Goal: Task Accomplishment & Management: Use online tool/utility

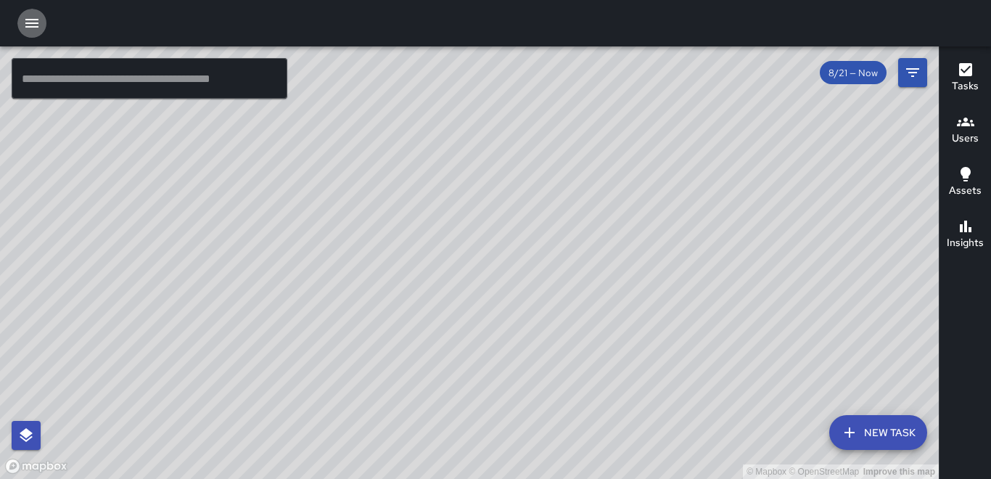
click at [39, 25] on icon "button" at bounding box center [31, 23] width 17 height 17
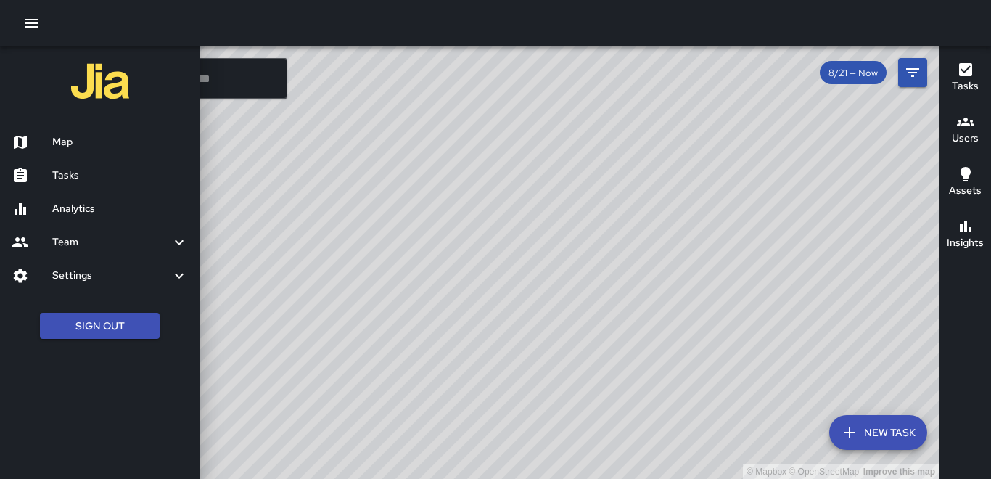
click at [73, 179] on h6 "Tasks" at bounding box center [120, 176] width 136 height 16
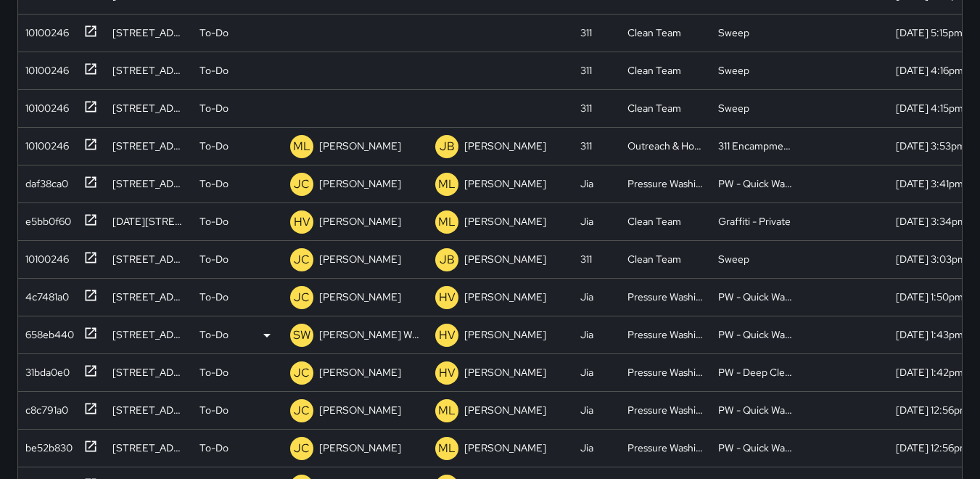
scroll to position [73, 0]
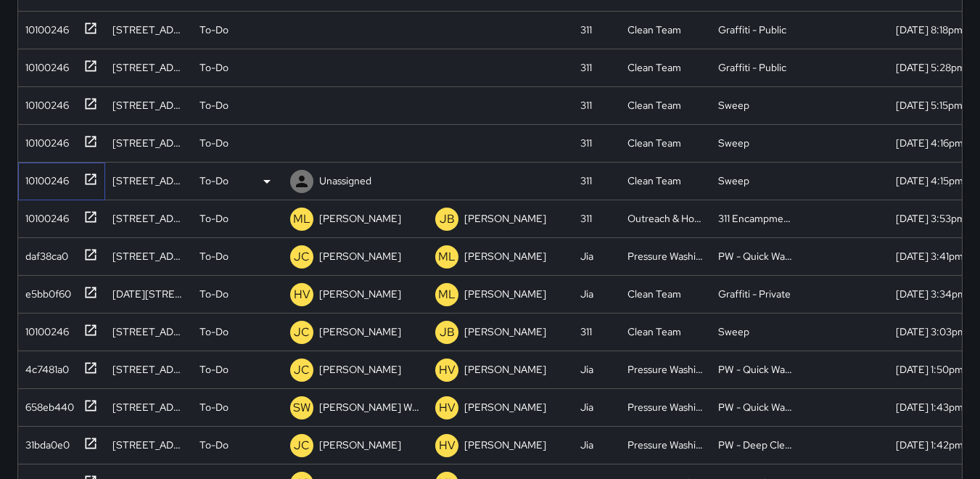
click at [54, 184] on div "10100246" at bounding box center [44, 178] width 49 height 20
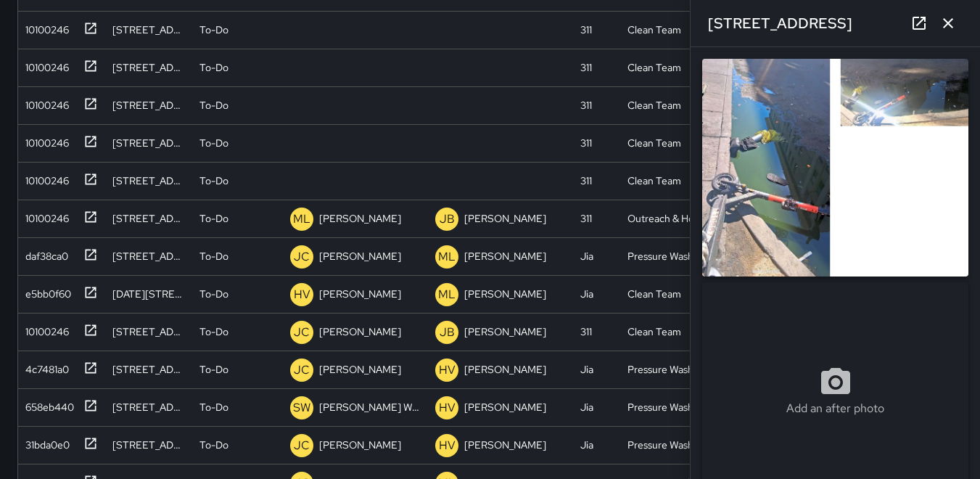
click at [947, 28] on icon "button" at bounding box center [948, 23] width 17 height 17
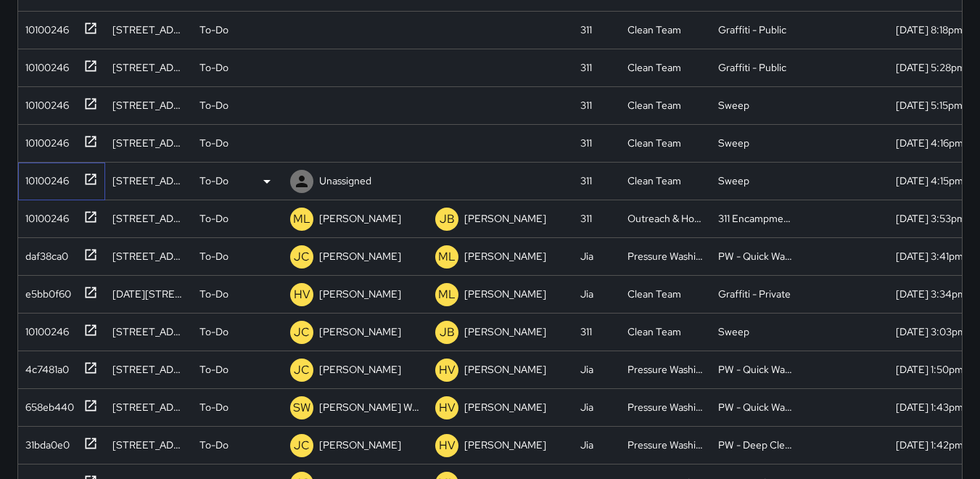
click at [49, 179] on div "10100246" at bounding box center [44, 178] width 49 height 20
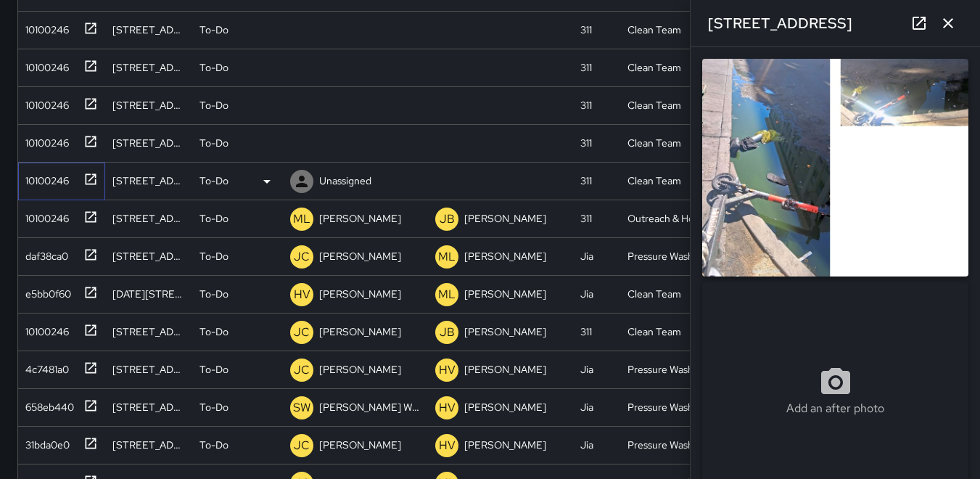
type input "**********"
click at [303, 183] on icon at bounding box center [302, 182] width 12 height 12
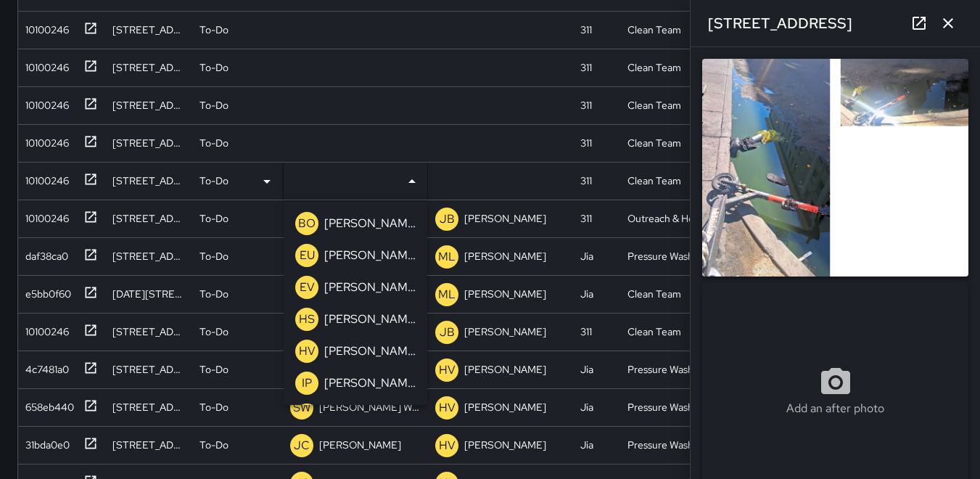
click at [960, 27] on button "button" at bounding box center [948, 23] width 29 height 29
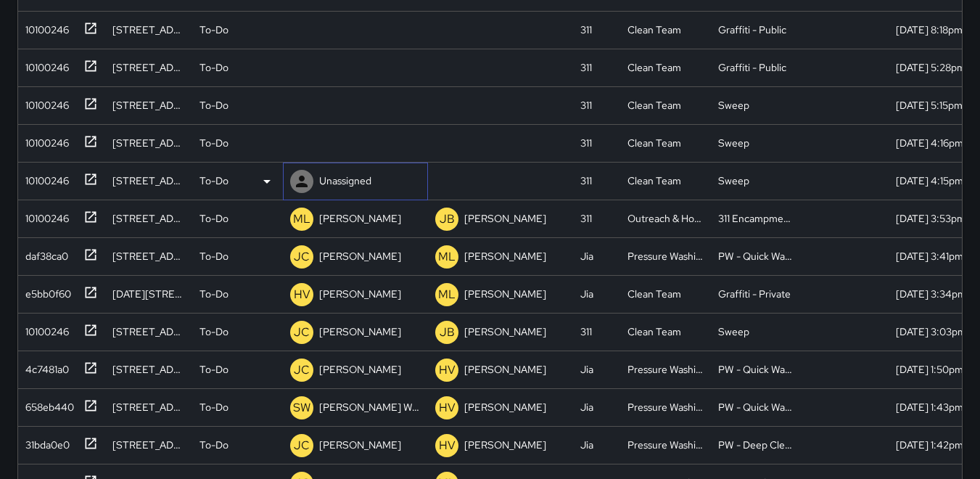
click at [302, 181] on icon at bounding box center [301, 181] width 17 height 17
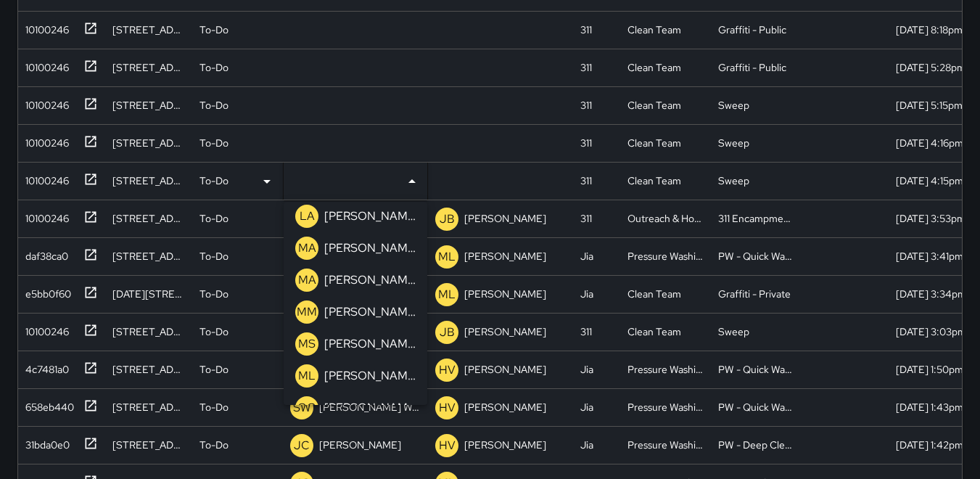
scroll to position [363, 0]
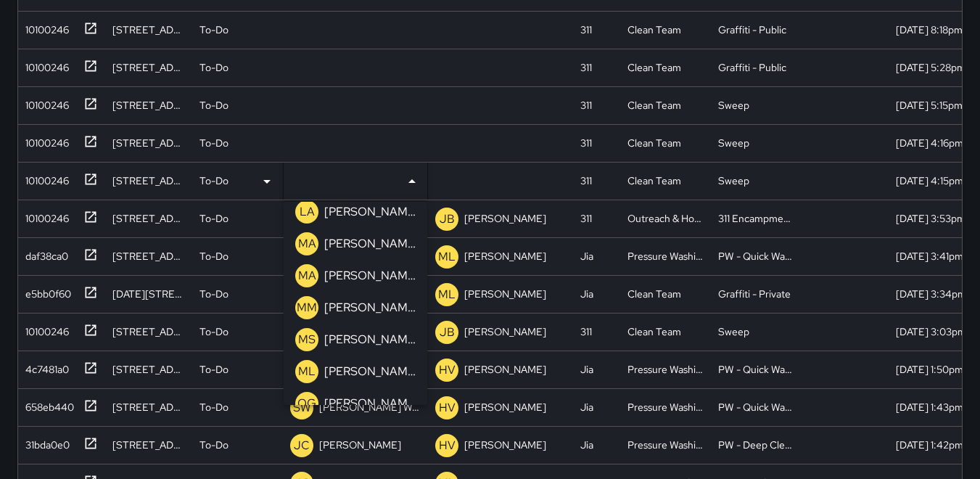
click at [306, 242] on p "MA" at bounding box center [307, 243] width 18 height 17
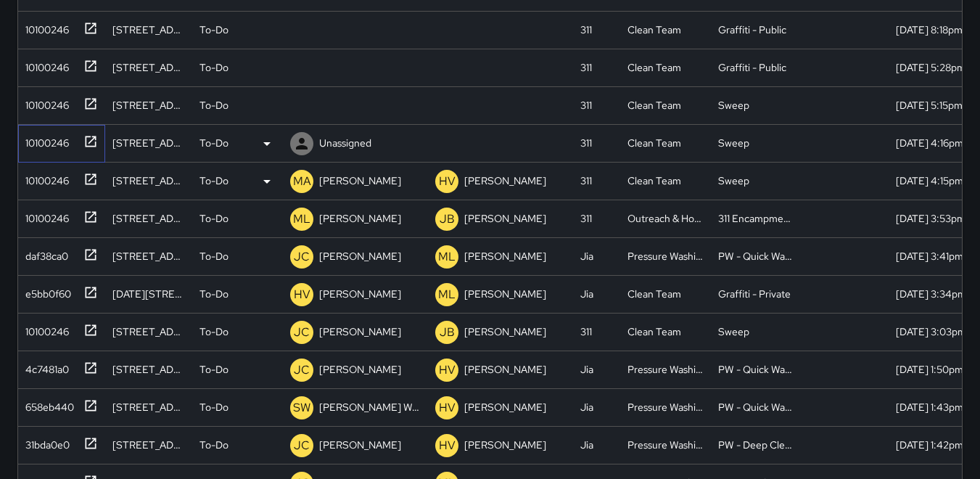
click at [47, 139] on div "10100246" at bounding box center [44, 140] width 49 height 20
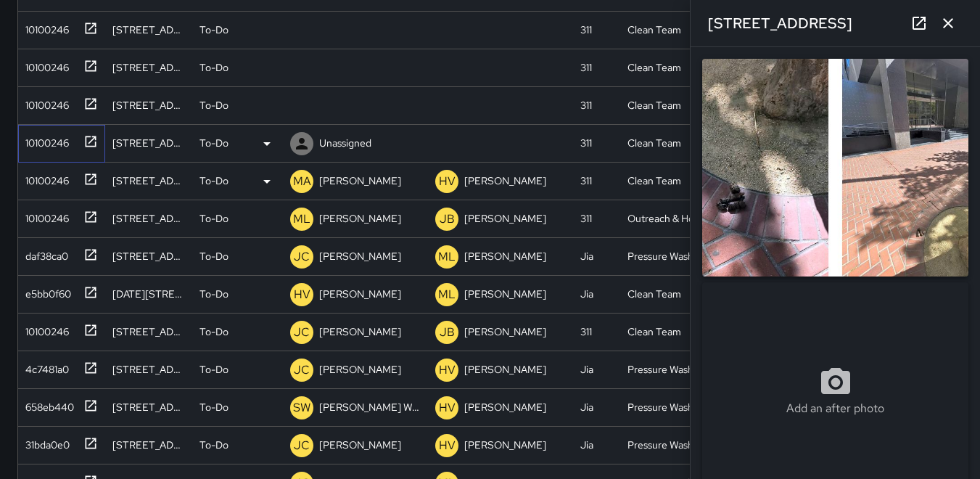
type input "**********"
click at [303, 141] on icon at bounding box center [302, 144] width 12 height 12
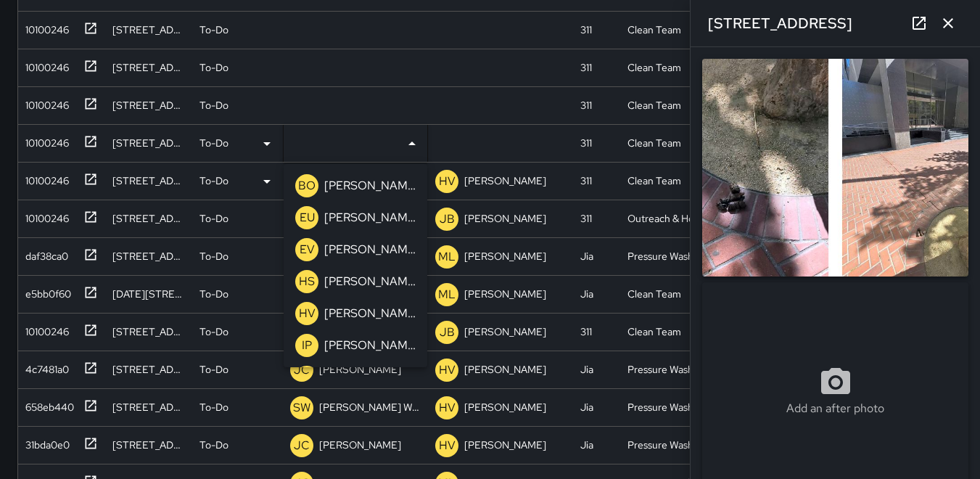
click at [308, 341] on p "IP" at bounding box center [307, 345] width 10 height 17
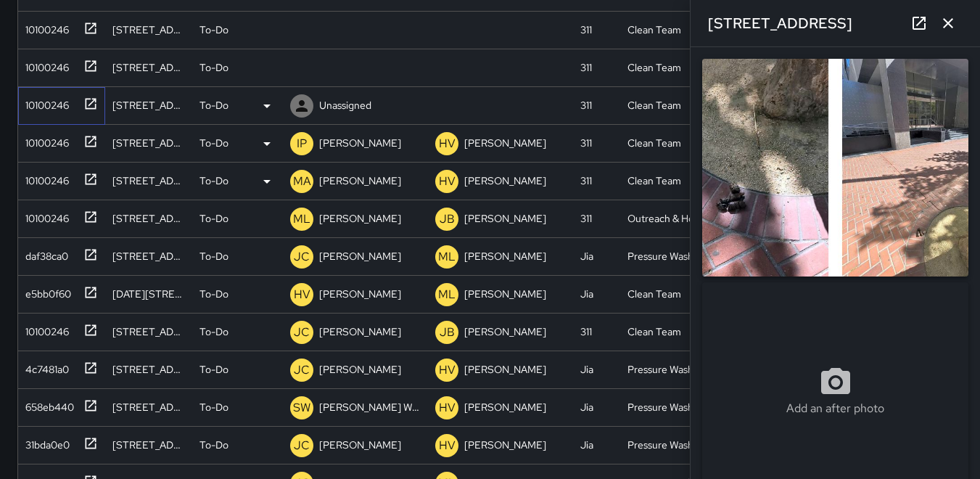
click at [62, 104] on div "10100246" at bounding box center [44, 102] width 49 height 20
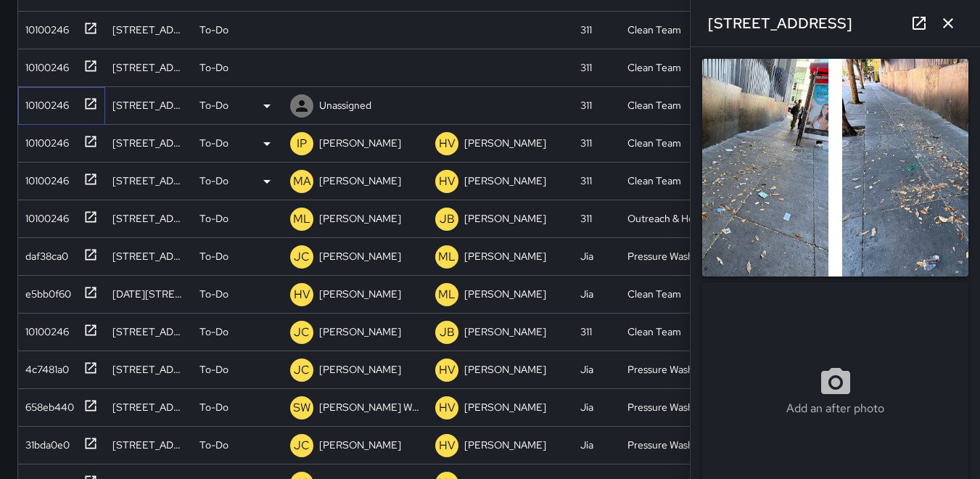
type input "**********"
click at [303, 105] on icon at bounding box center [301, 105] width 17 height 17
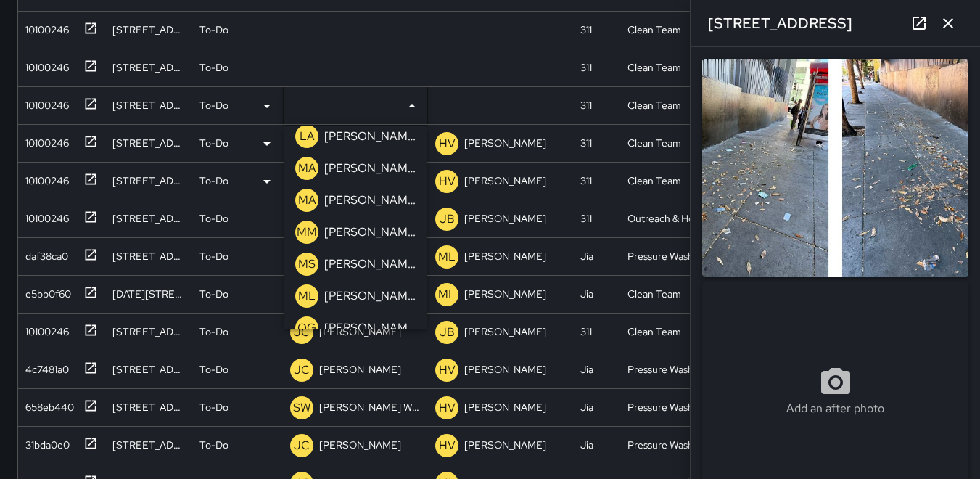
scroll to position [435, 0]
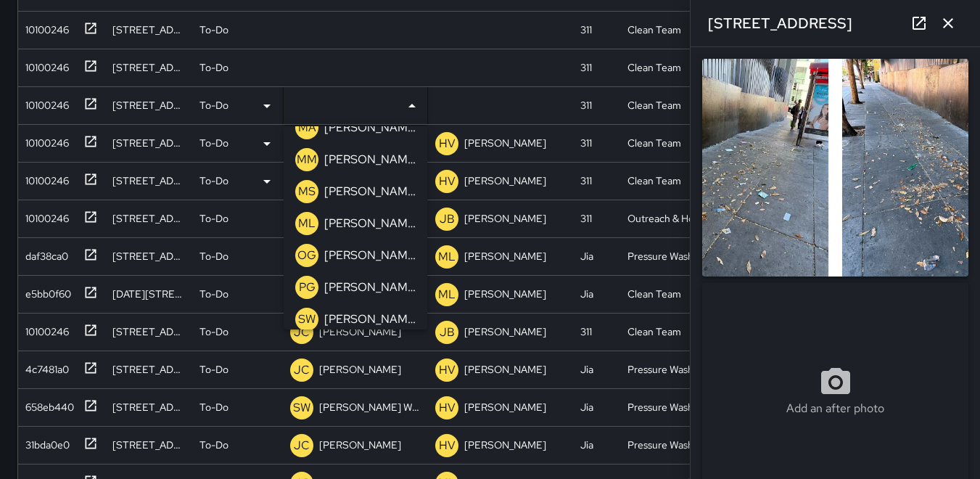
click at [309, 190] on p "MS" at bounding box center [306, 191] width 17 height 17
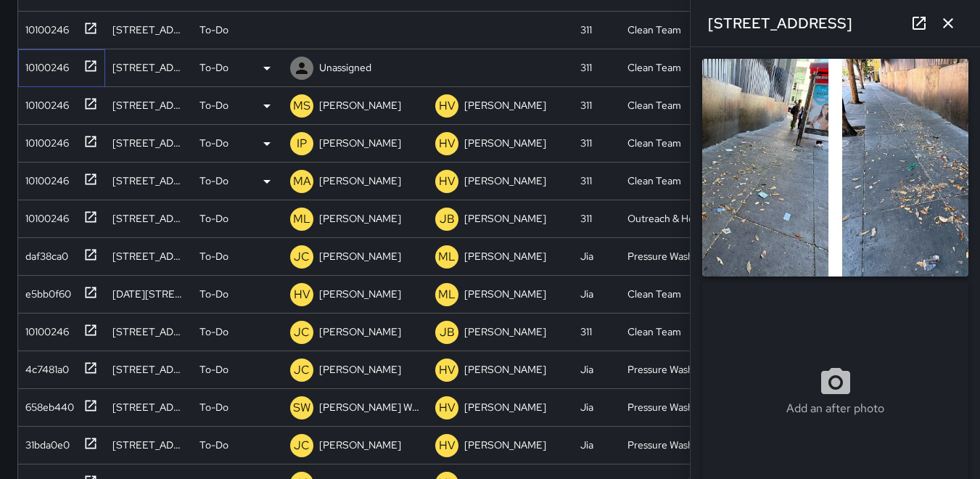
click at [65, 63] on div "10100246" at bounding box center [44, 64] width 49 height 20
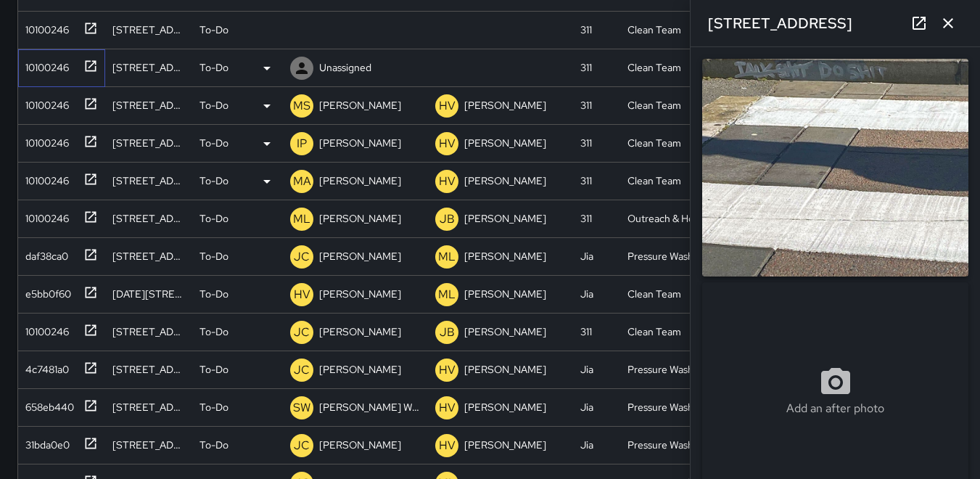
type input "**********"
click at [24, 25] on div "10100246" at bounding box center [44, 27] width 49 height 20
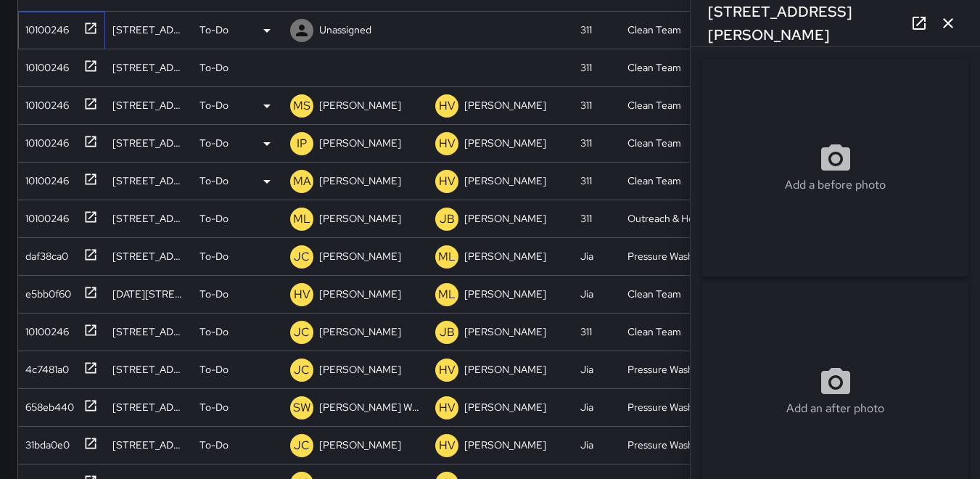
type input "**********"
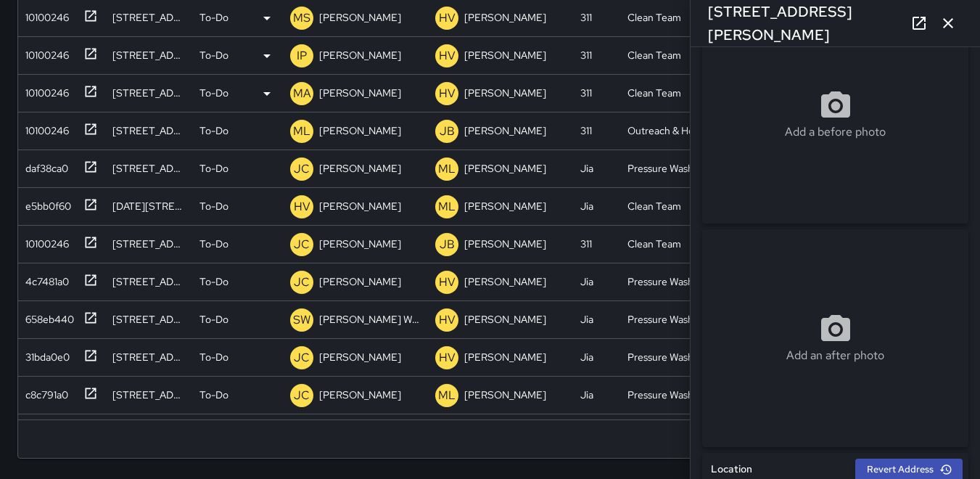
scroll to position [808, 0]
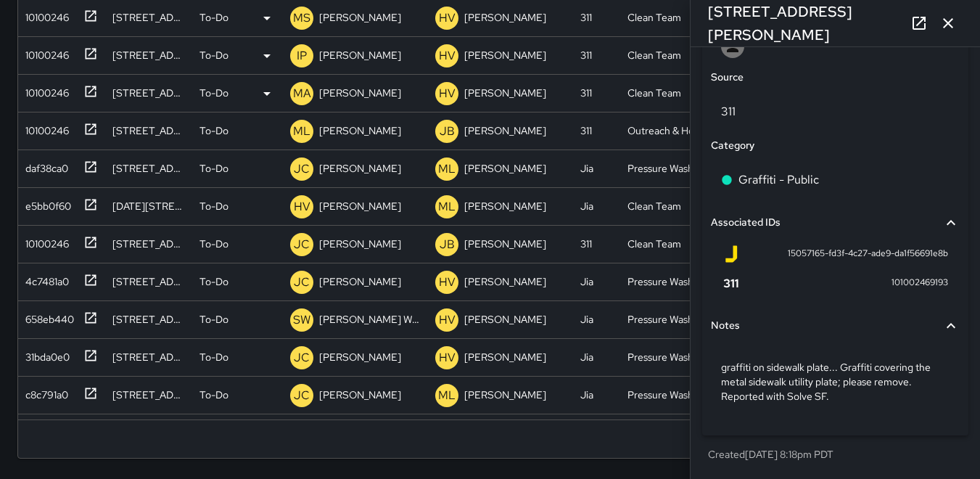
click at [942, 19] on icon "button" at bounding box center [948, 23] width 17 height 17
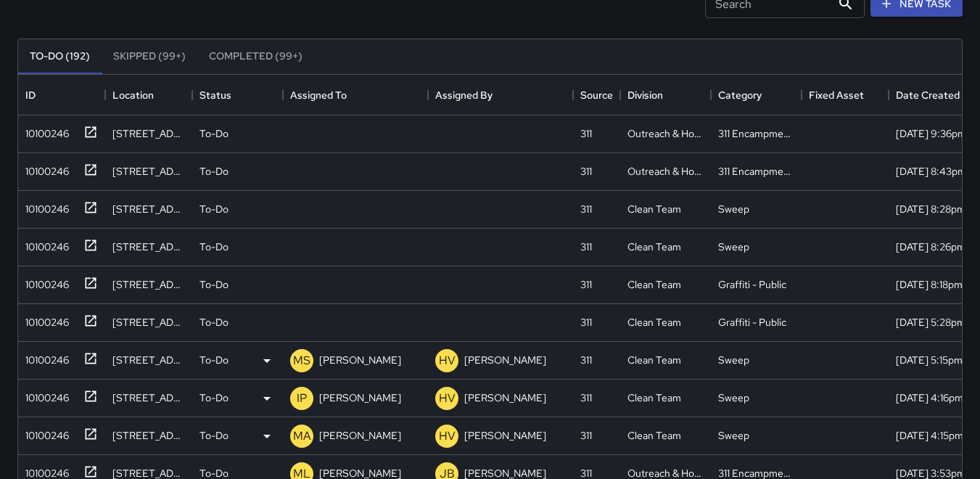
scroll to position [88, 0]
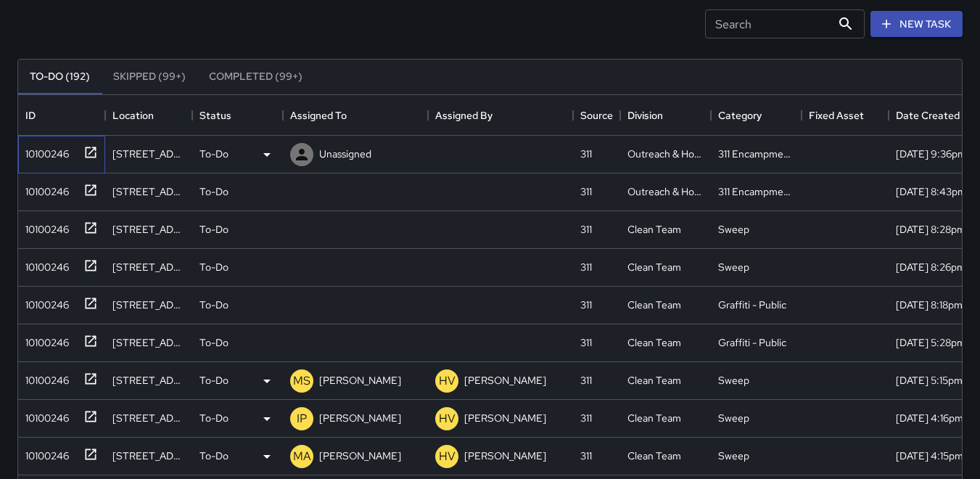
click at [64, 136] on div "10100246" at bounding box center [61, 155] width 87 height 38
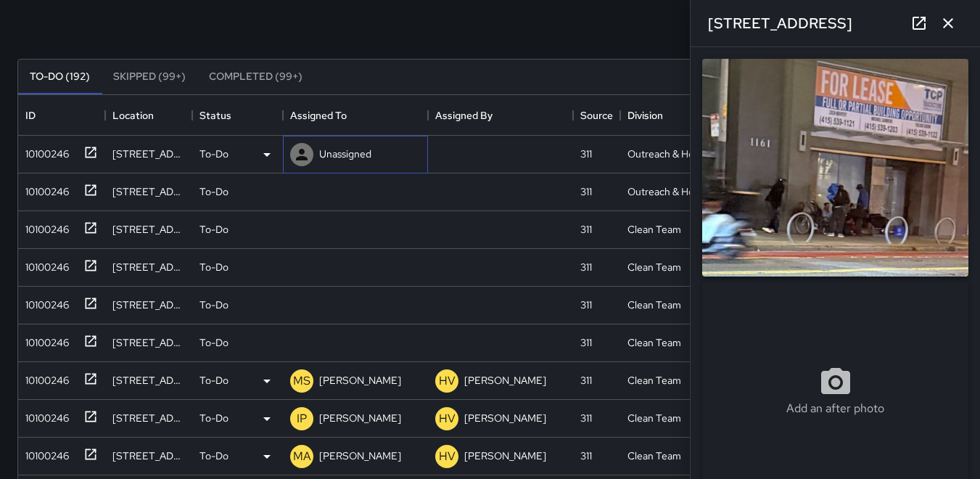
click at [305, 154] on icon at bounding box center [301, 154] width 17 height 17
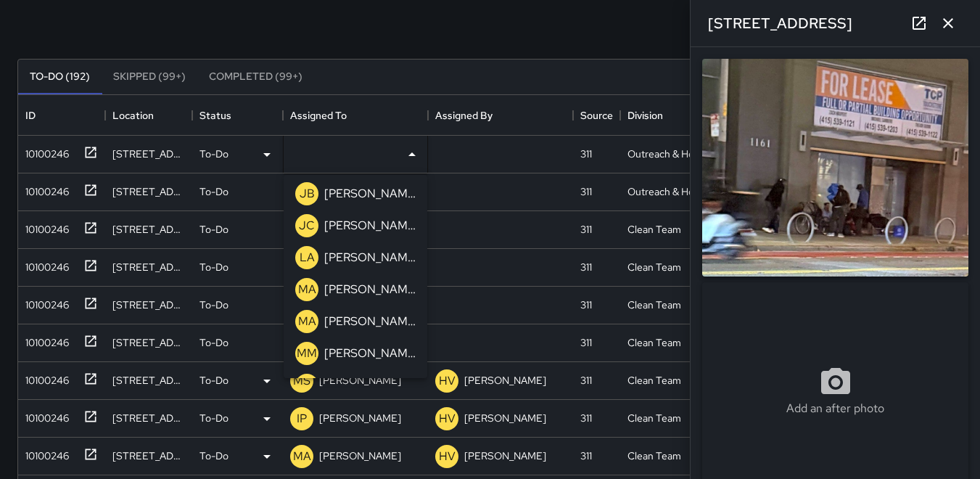
scroll to position [363, 0]
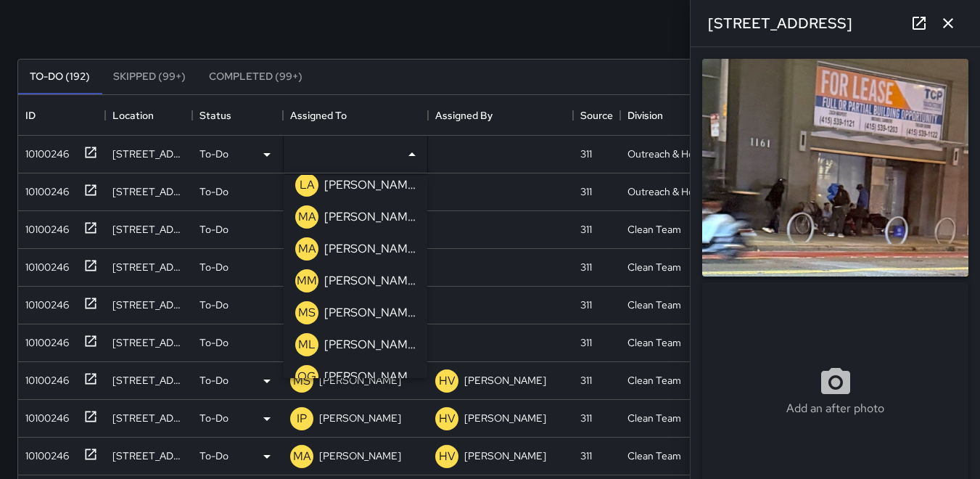
click at [303, 345] on p "ML" at bounding box center [306, 344] width 17 height 17
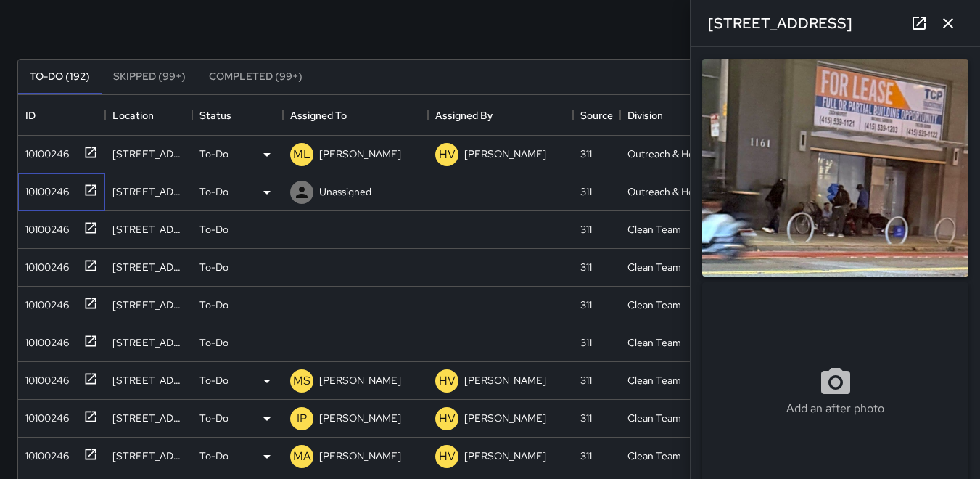
click at [54, 193] on div "10100246" at bounding box center [44, 188] width 49 height 20
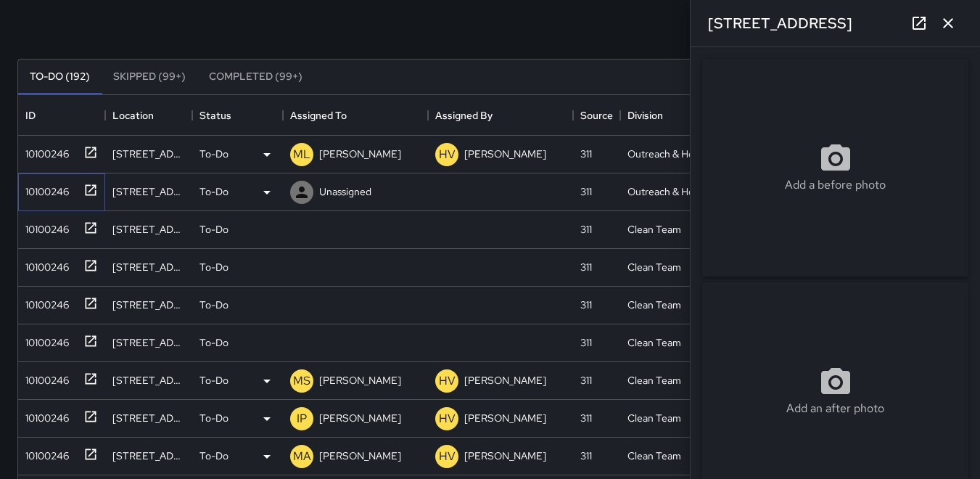
type input "**********"
click at [302, 194] on icon at bounding box center [302, 192] width 12 height 12
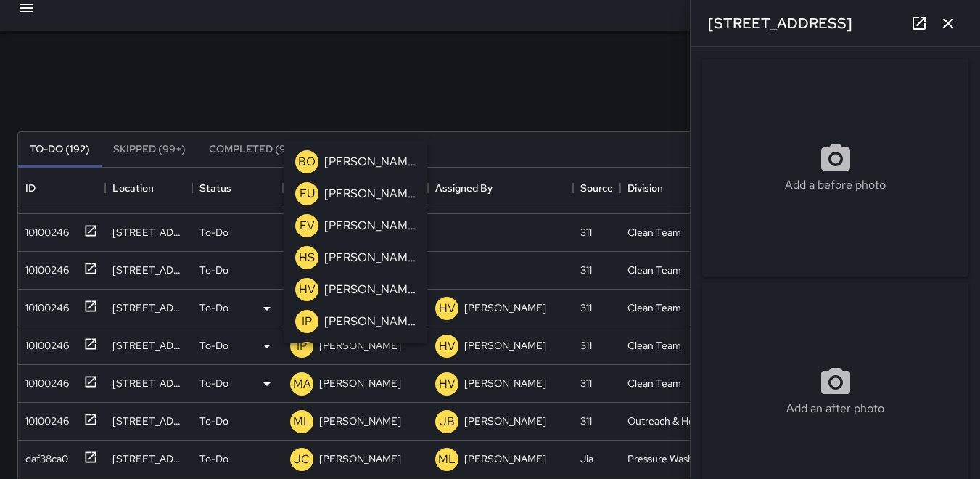
scroll to position [73, 0]
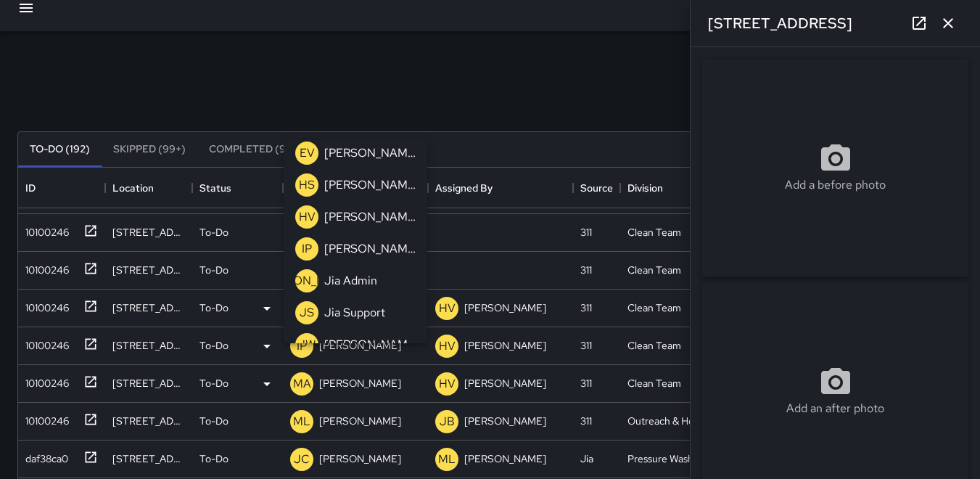
drag, startPoint x: 516, startPoint y: 10, endPoint x: 509, endPoint y: 18, distance: 10.8
click at [516, 12] on div at bounding box center [490, 8] width 980 height 46
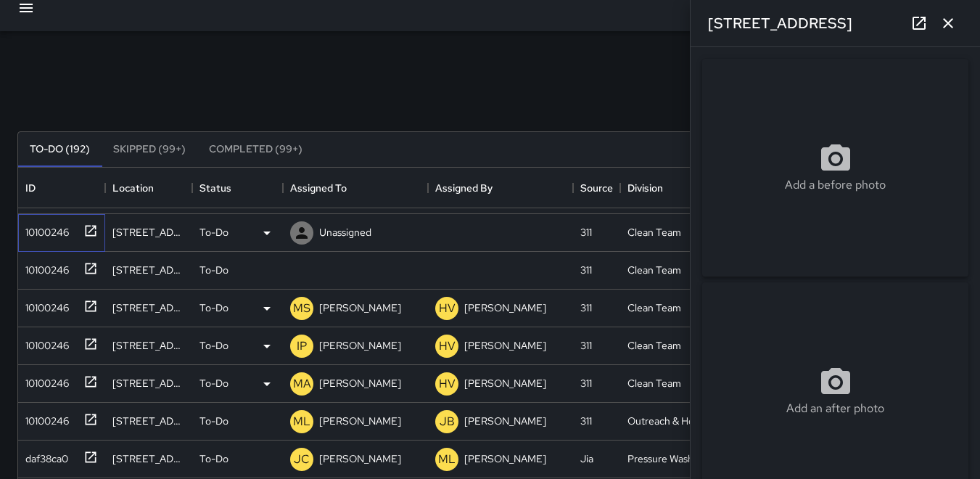
click at [43, 237] on div "10100246" at bounding box center [44, 229] width 49 height 20
click at [305, 229] on icon at bounding box center [301, 232] width 17 height 17
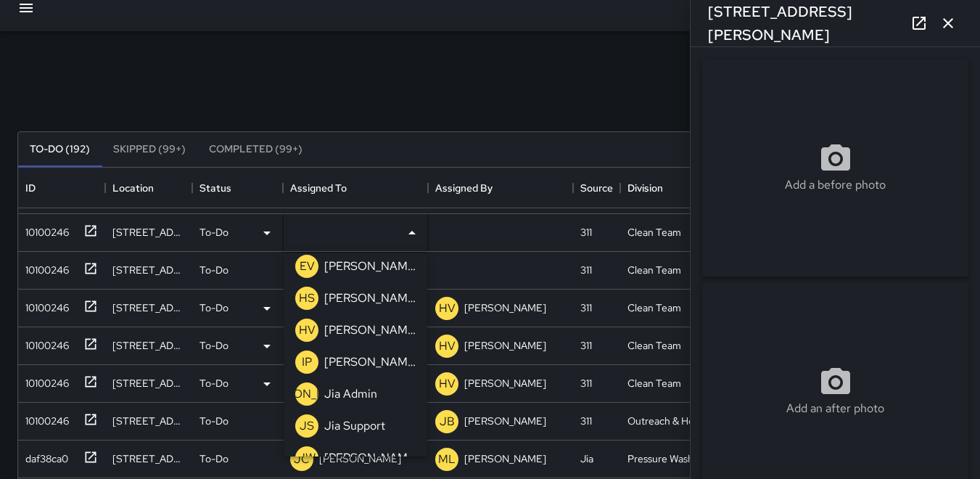
click at [306, 326] on p "HV" at bounding box center [307, 329] width 17 height 17
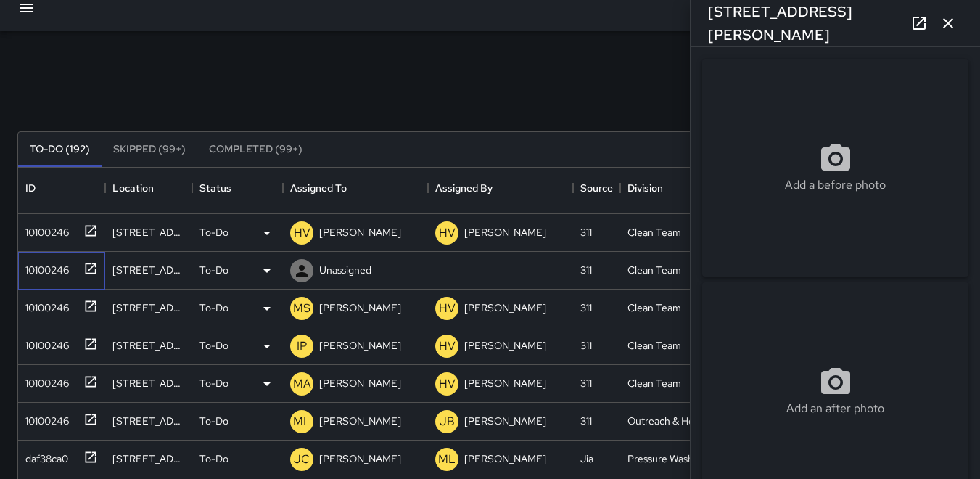
click at [44, 266] on div "10100246" at bounding box center [44, 267] width 49 height 20
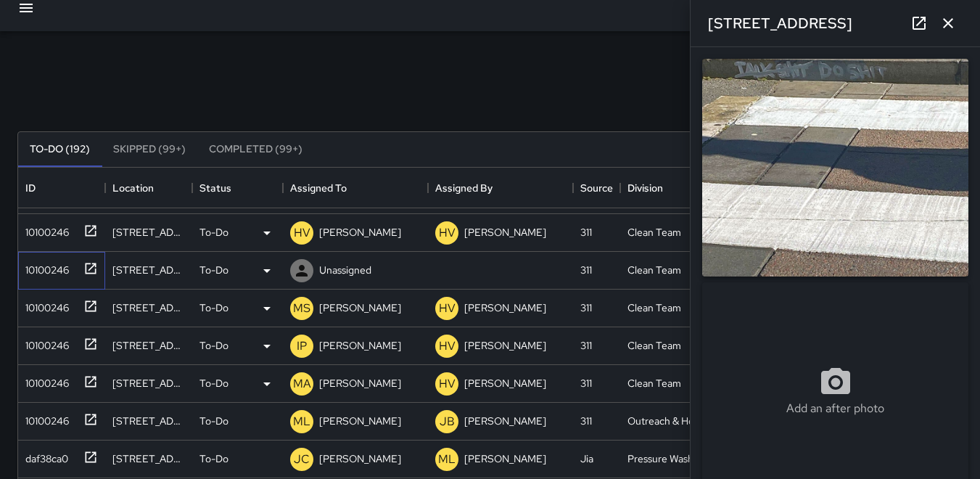
type input "**********"
click at [306, 269] on icon at bounding box center [301, 270] width 17 height 17
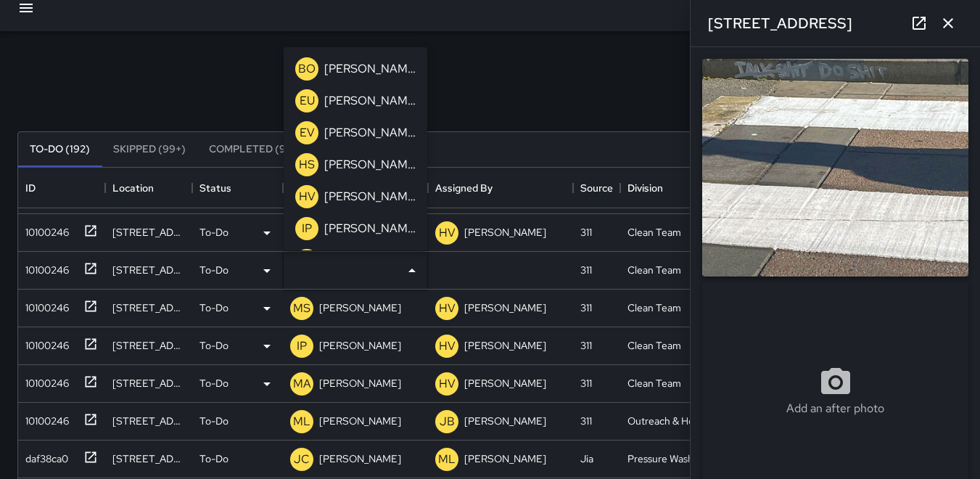
click at [311, 192] on p "HV" at bounding box center [307, 196] width 17 height 17
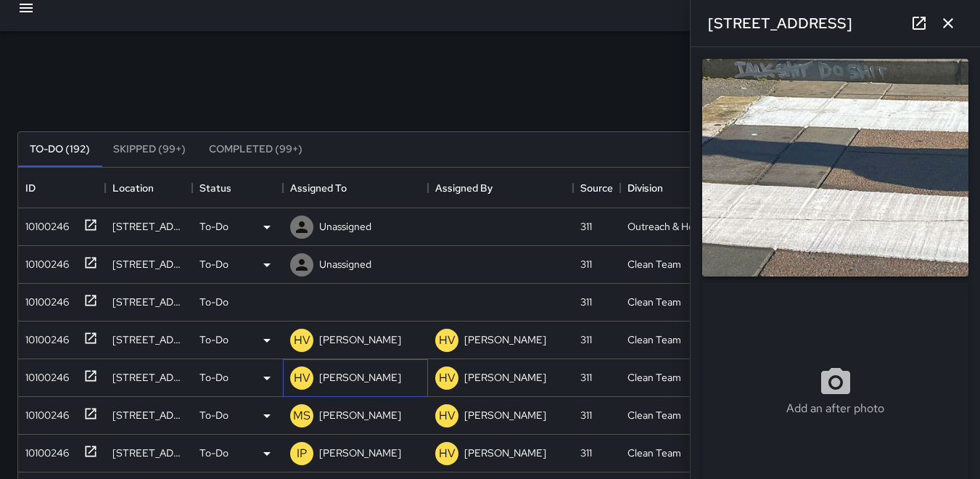
scroll to position [0, 0]
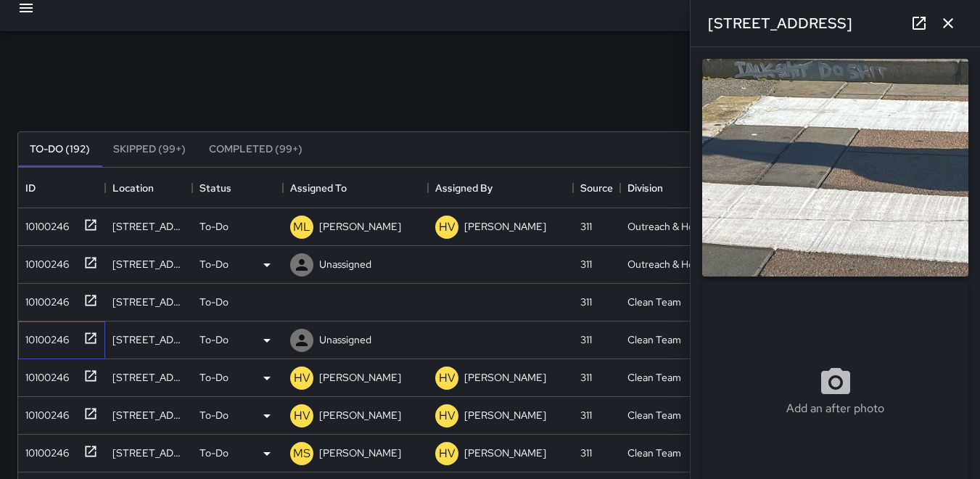
click at [49, 340] on div "10100246" at bounding box center [44, 336] width 49 height 20
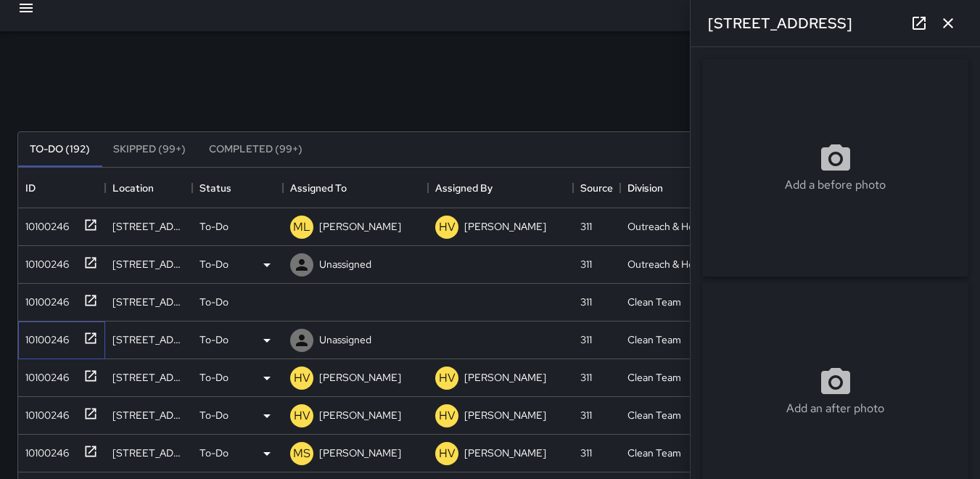
type input "**********"
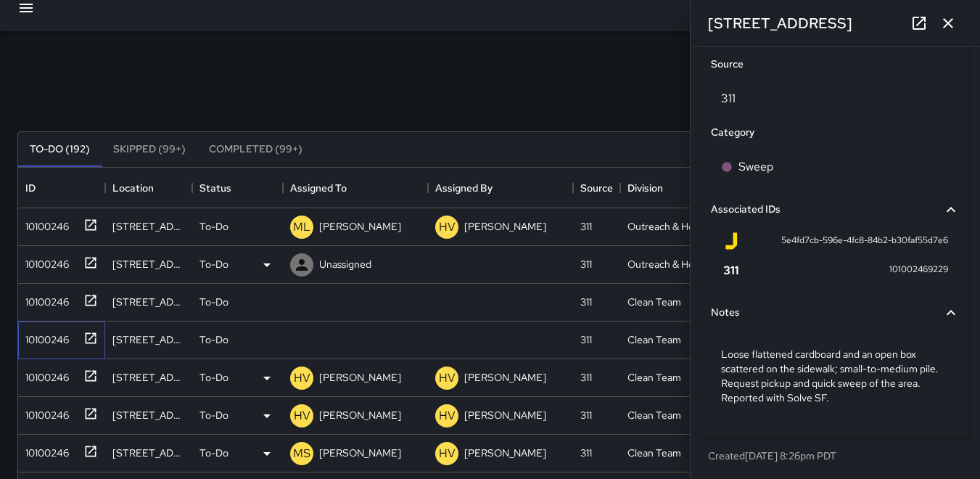
scroll to position [823, 0]
click at [308, 342] on icon at bounding box center [301, 340] width 17 height 17
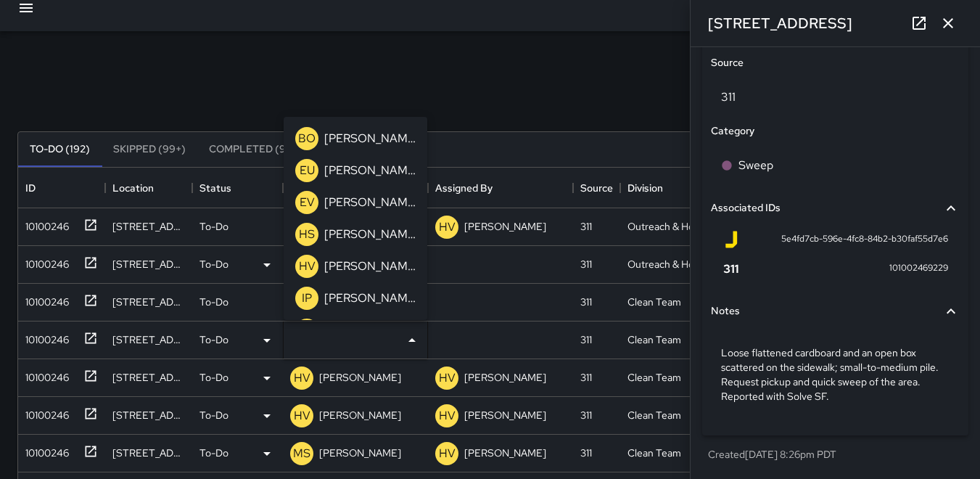
click at [307, 165] on p "EU" at bounding box center [307, 170] width 15 height 17
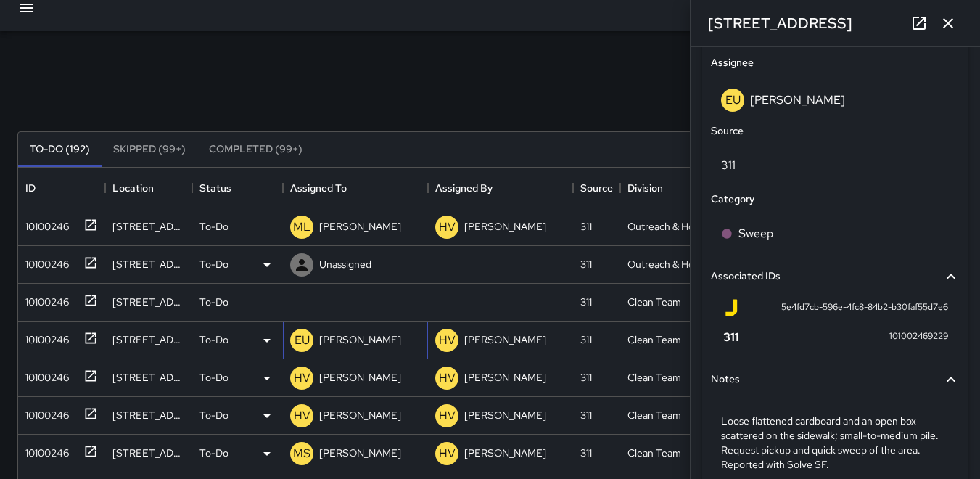
scroll to position [891, 0]
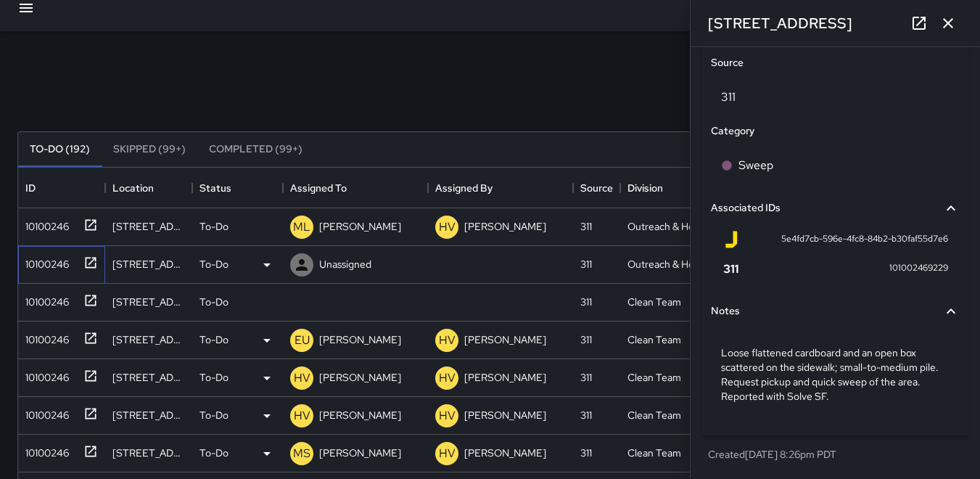
click at [62, 261] on div "10100246" at bounding box center [44, 261] width 49 height 20
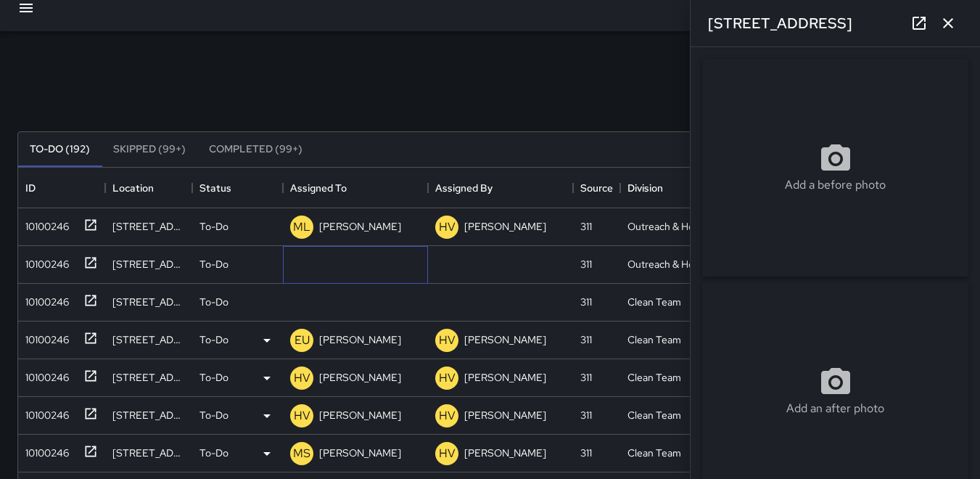
click at [0, 0] on icon at bounding box center [0, 0] width 0 height 0
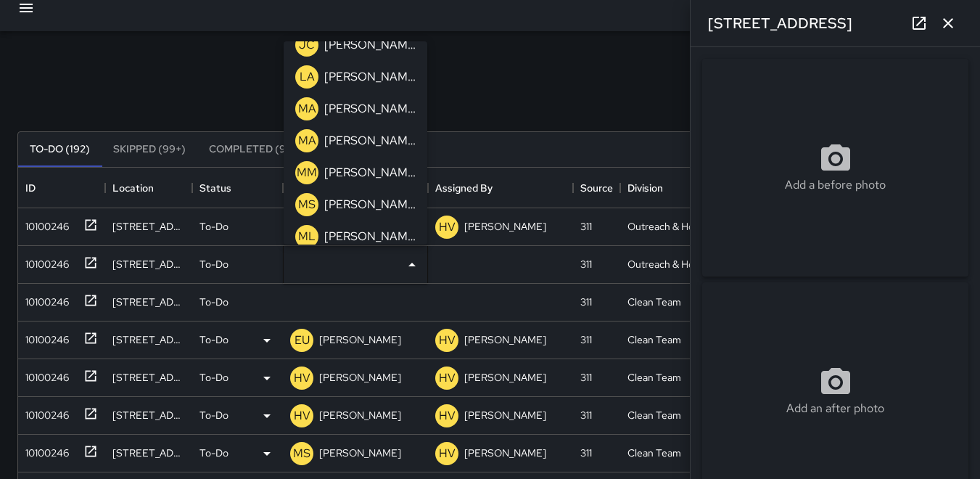
scroll to position [363, 0]
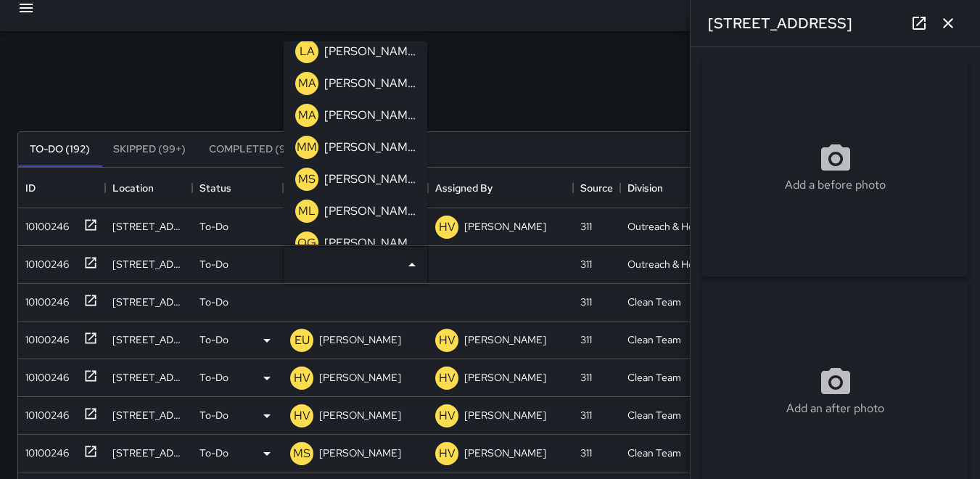
click at [308, 208] on p "ML" at bounding box center [306, 210] width 17 height 17
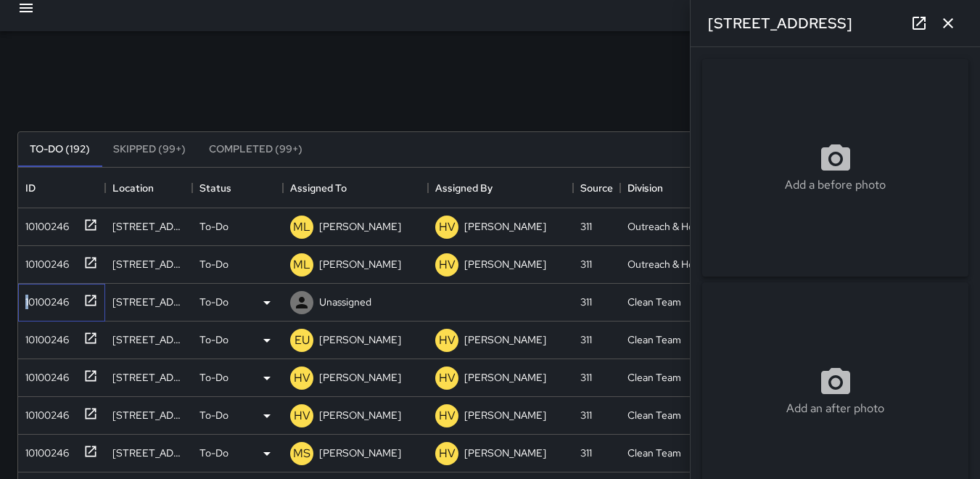
click at [30, 297] on div "10100246" at bounding box center [44, 299] width 49 height 20
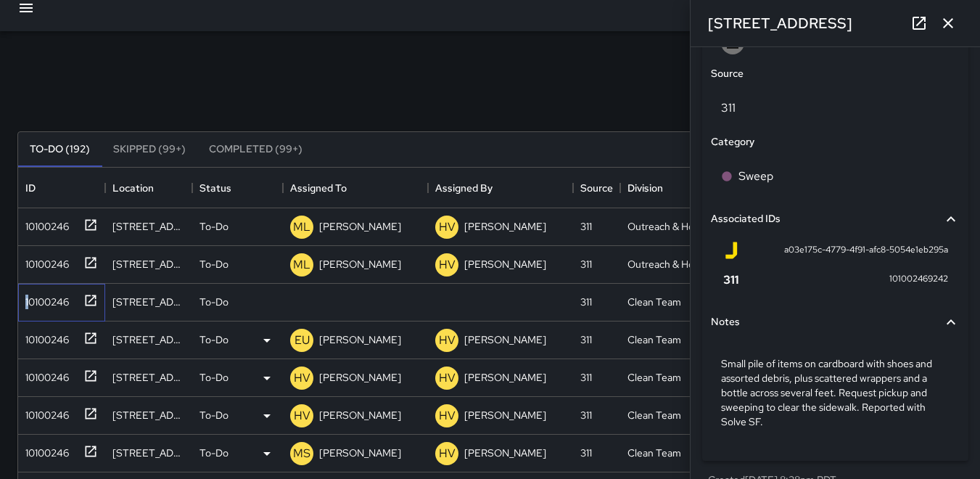
scroll to position [837, 0]
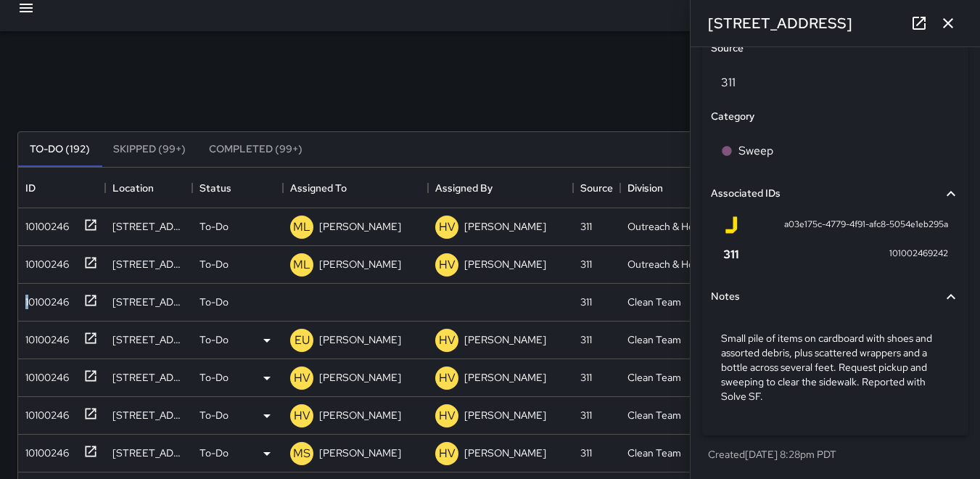
click at [946, 27] on icon "button" at bounding box center [948, 23] width 17 height 17
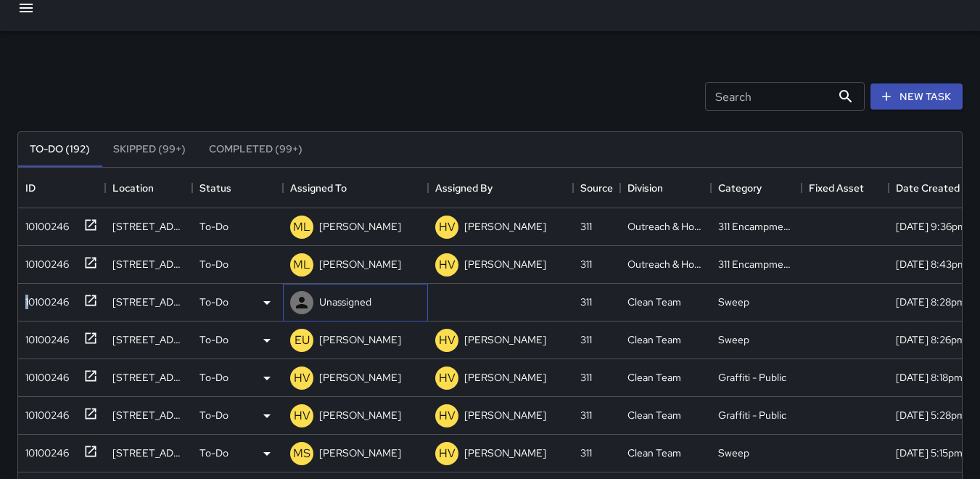
click at [301, 305] on icon at bounding box center [302, 303] width 12 height 12
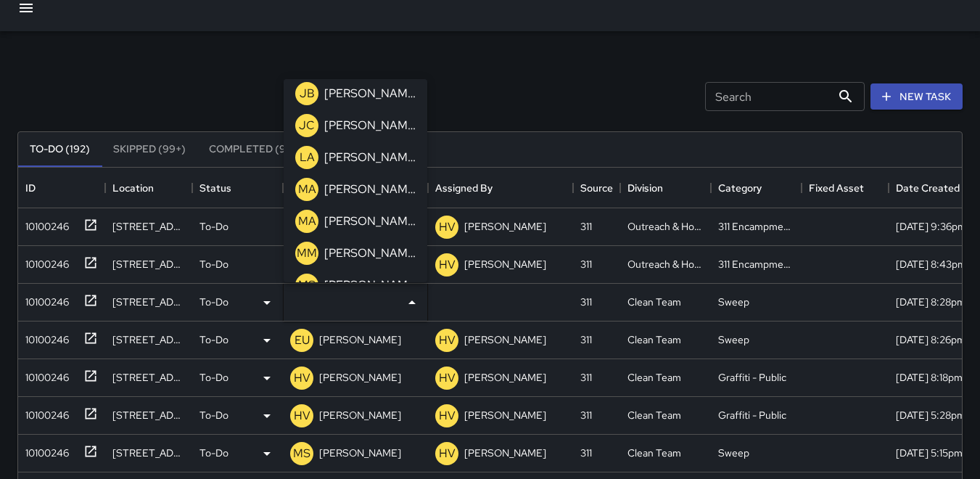
scroll to position [363, 0]
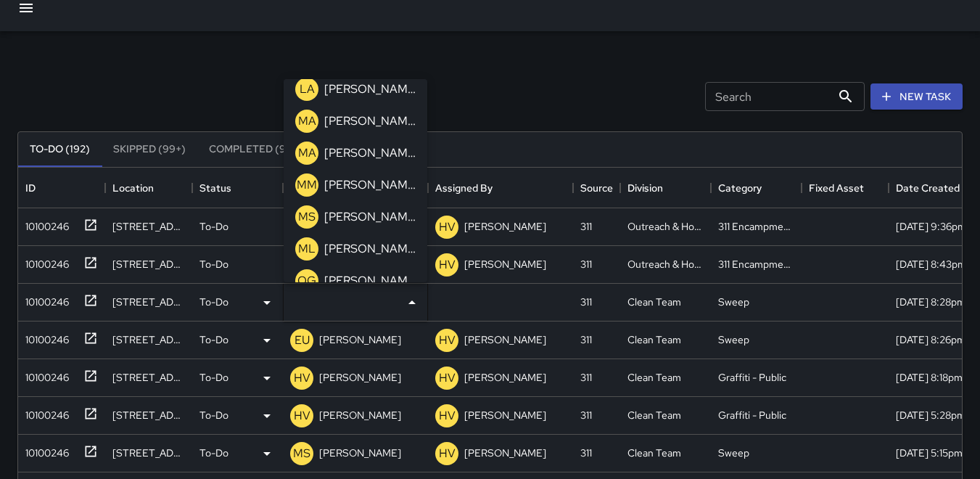
click at [310, 124] on p "MA" at bounding box center [307, 120] width 18 height 17
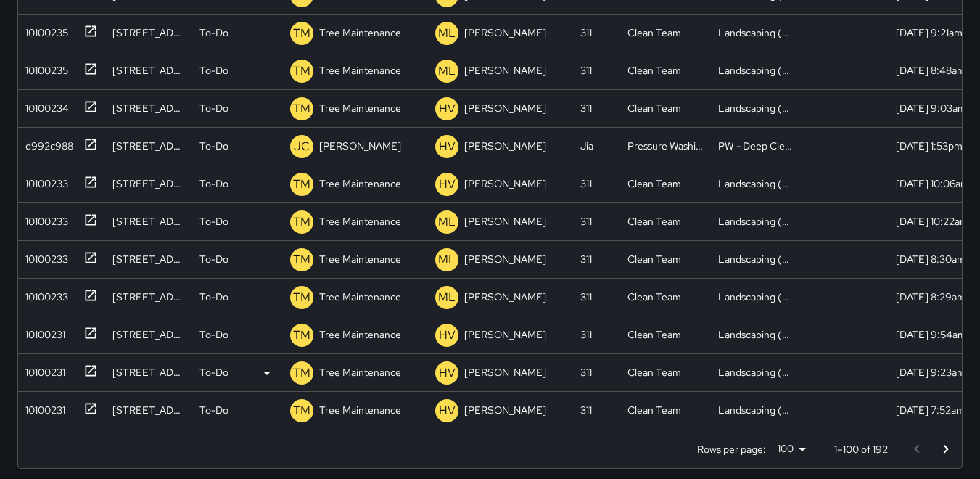
scroll to position [378, 0]
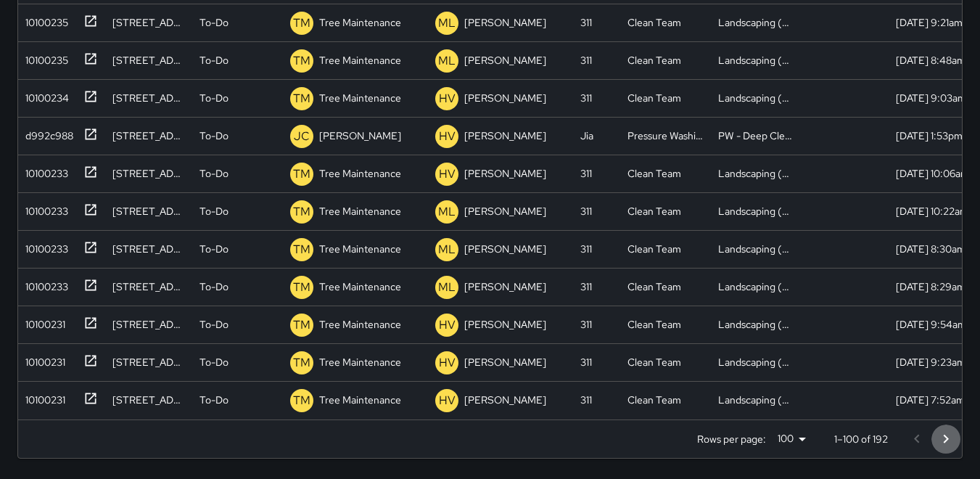
click at [948, 438] on icon "Go to next page" at bounding box center [946, 439] width 5 height 9
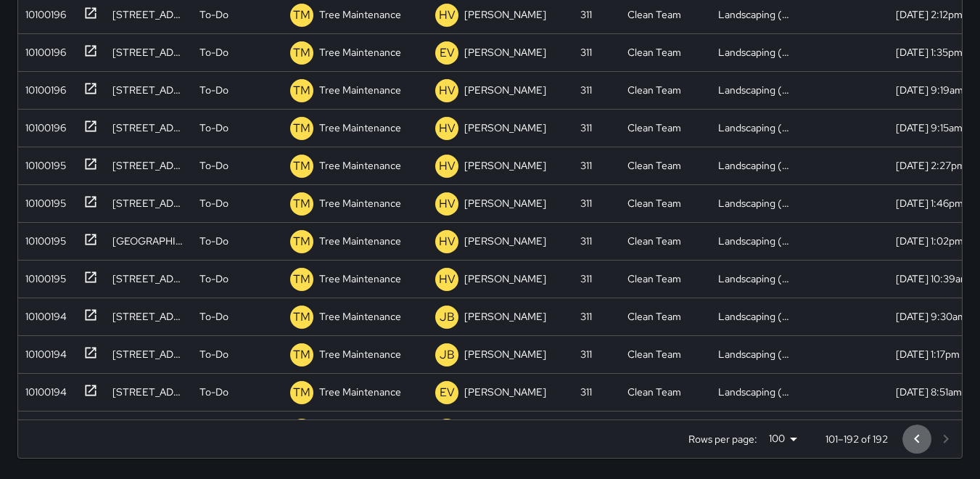
click at [919, 436] on icon "Go to previous page" at bounding box center [916, 439] width 5 height 9
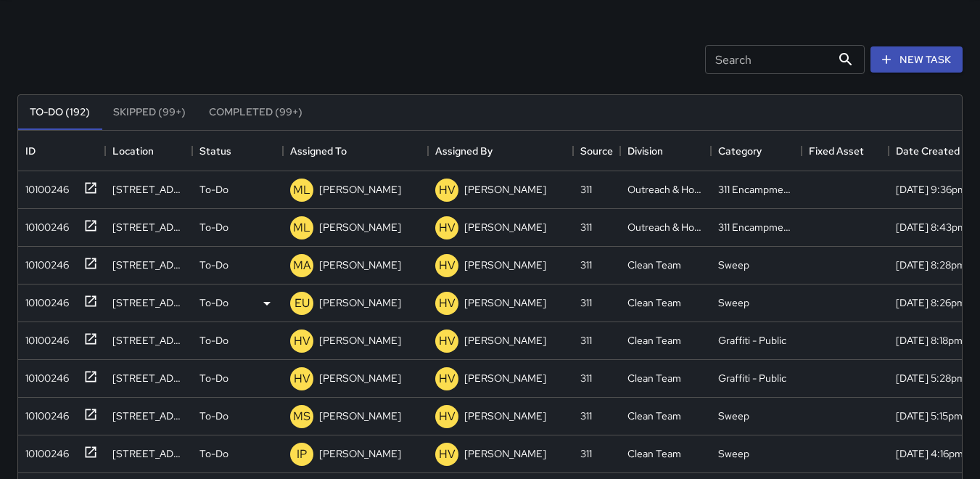
scroll to position [0, 0]
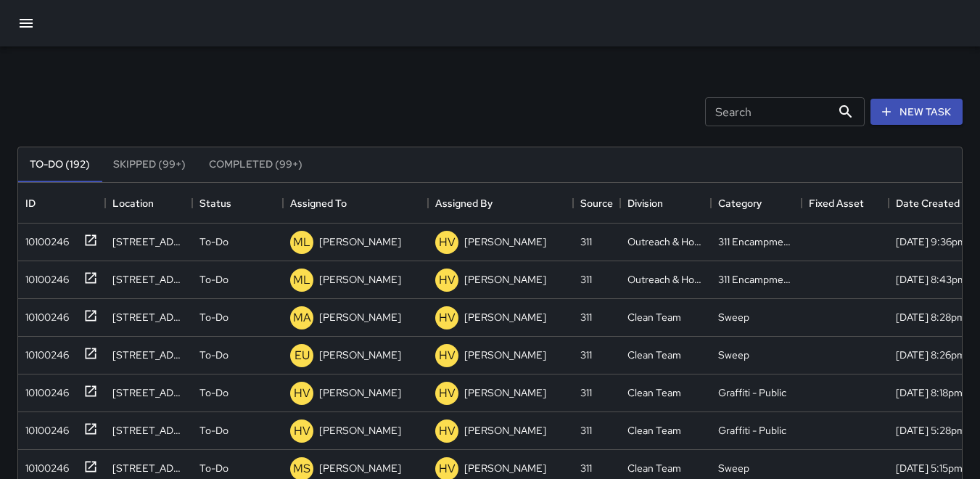
click at [712, 115] on input "Search" at bounding box center [768, 111] width 126 height 29
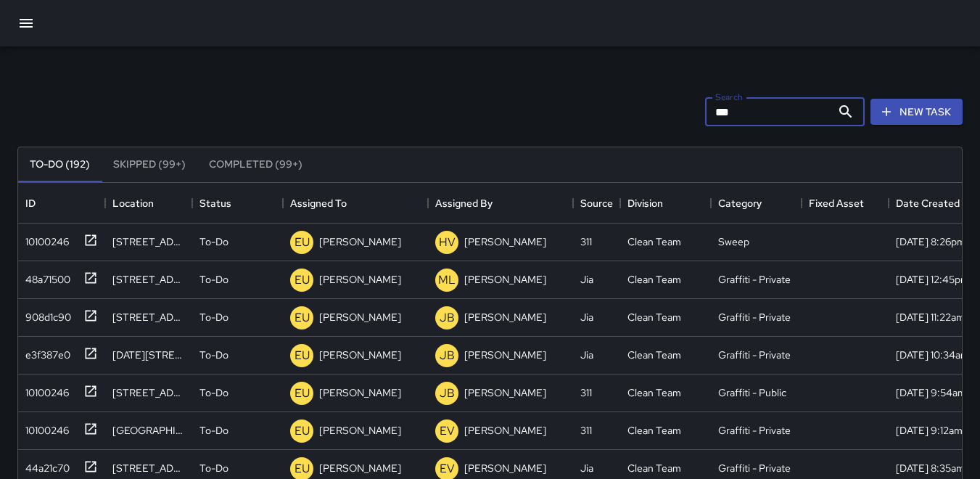
type input "****"
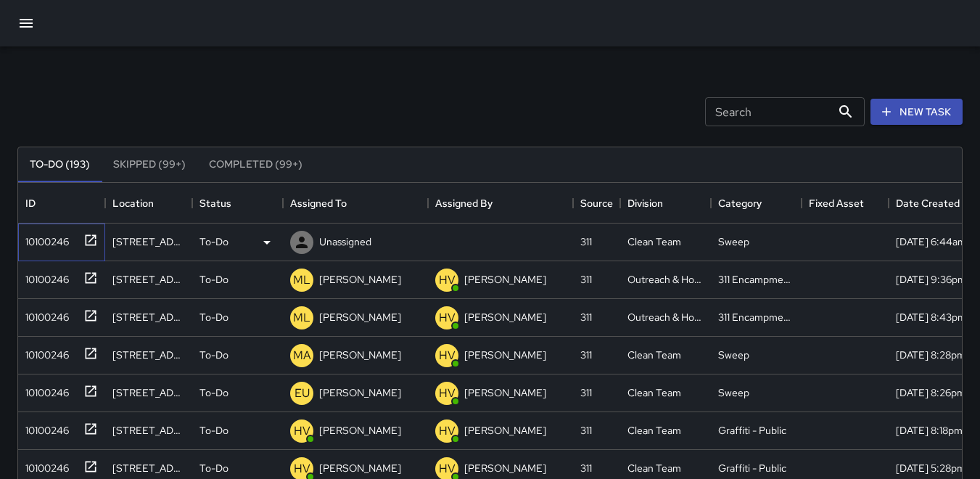
click at [36, 239] on div "10100246" at bounding box center [44, 239] width 49 height 20
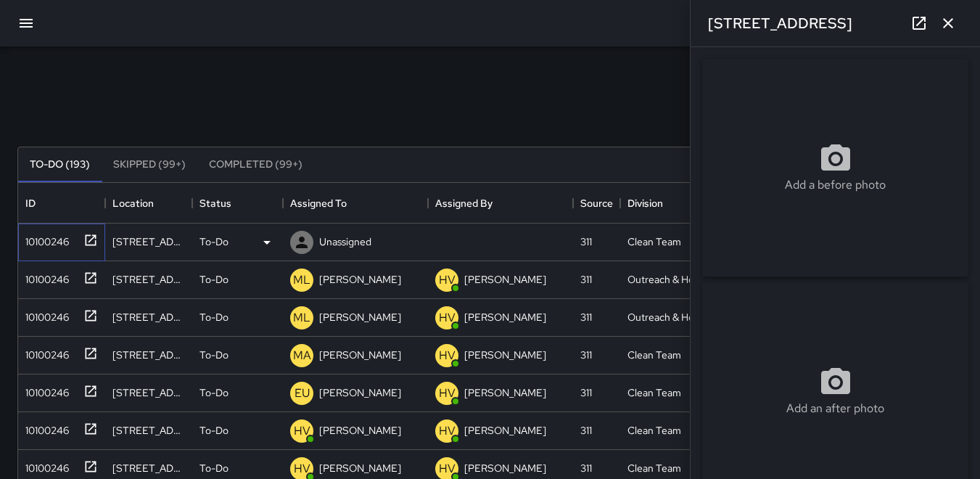
type input "**********"
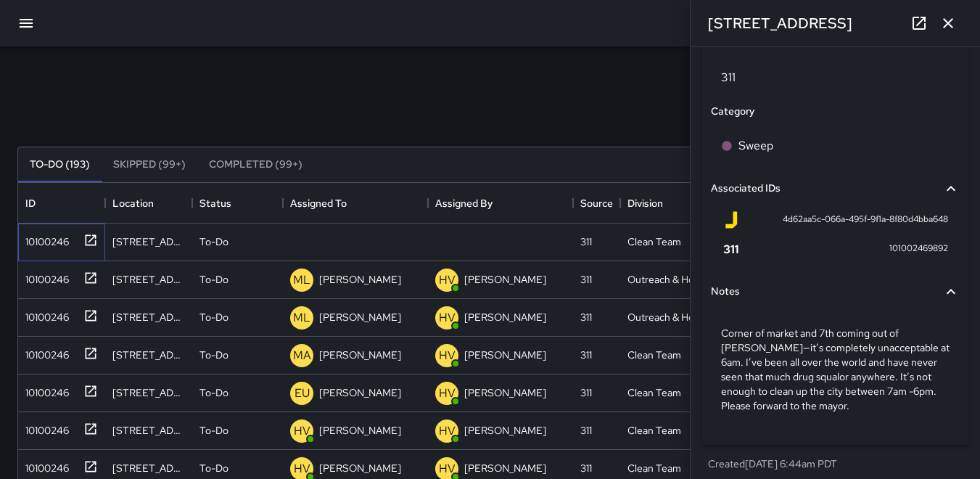
scroll to position [852, 0]
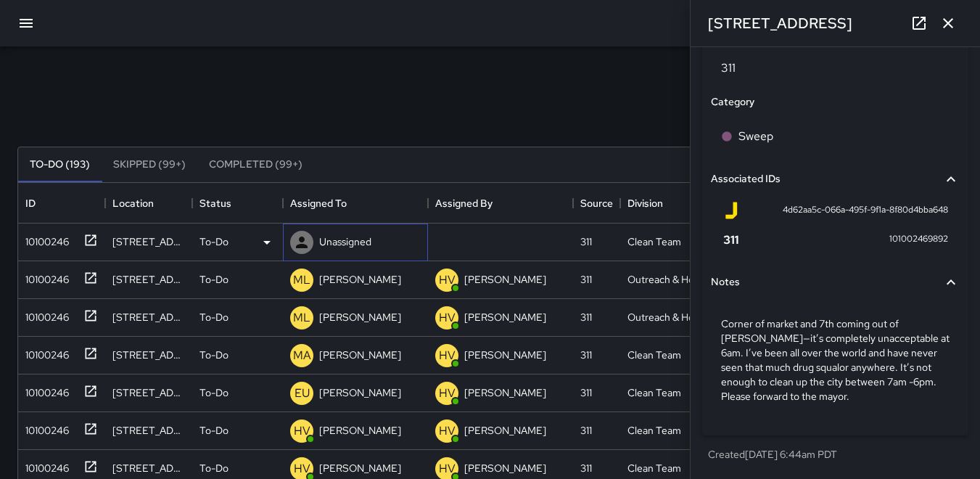
click at [302, 242] on icon at bounding box center [301, 242] width 17 height 17
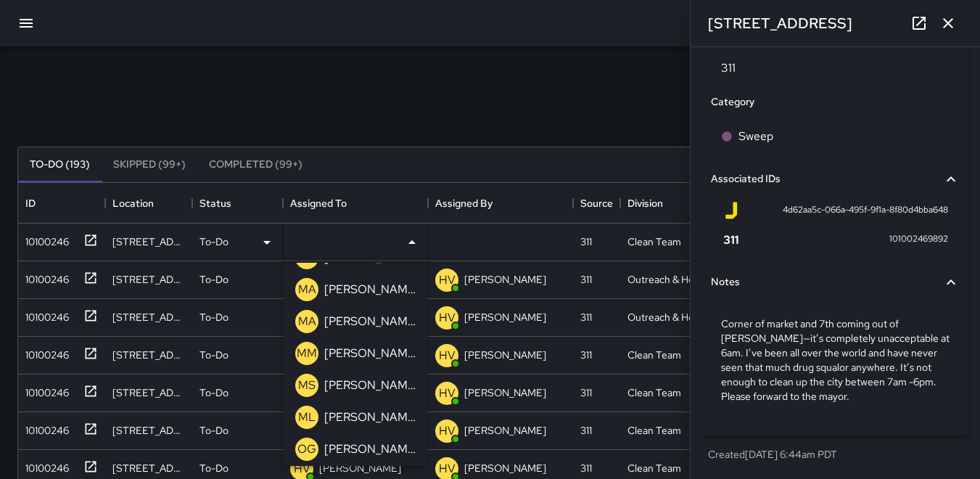
scroll to position [435, 0]
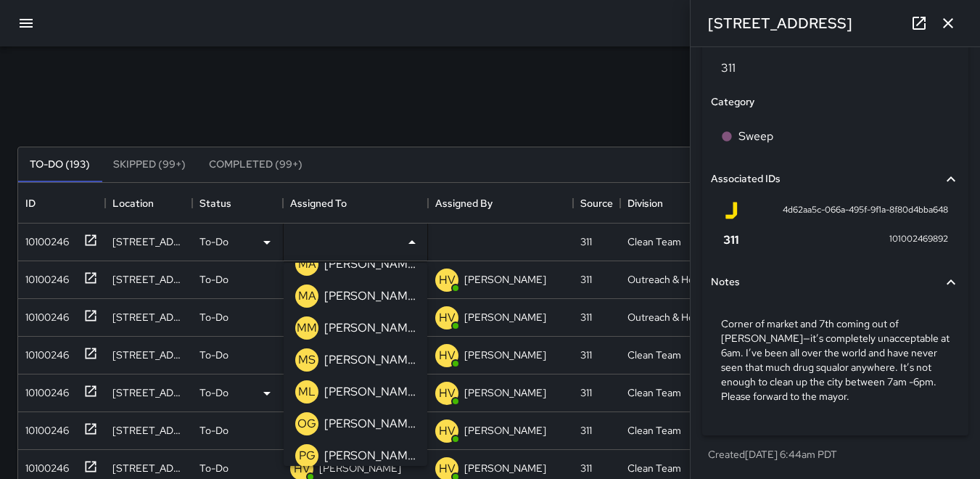
click at [307, 390] on p "ML" at bounding box center [306, 391] width 17 height 17
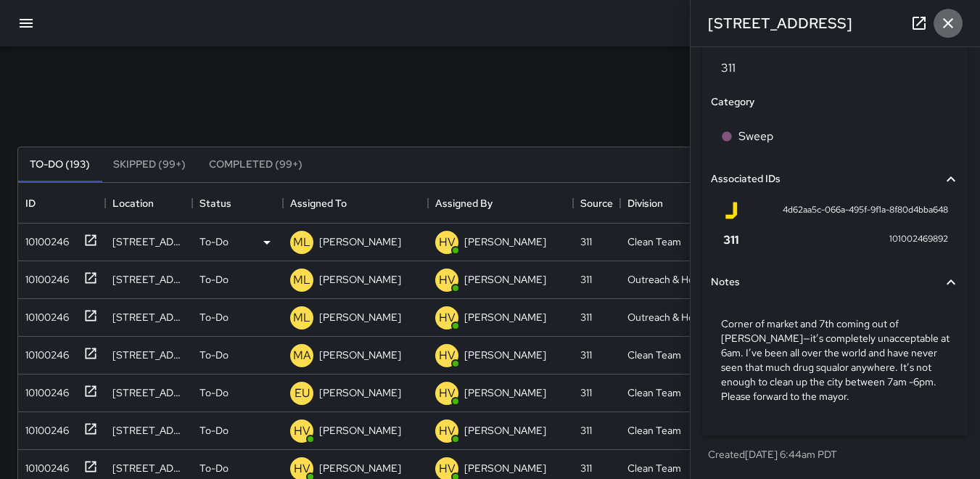
click at [948, 23] on icon "button" at bounding box center [948, 23] width 10 height 10
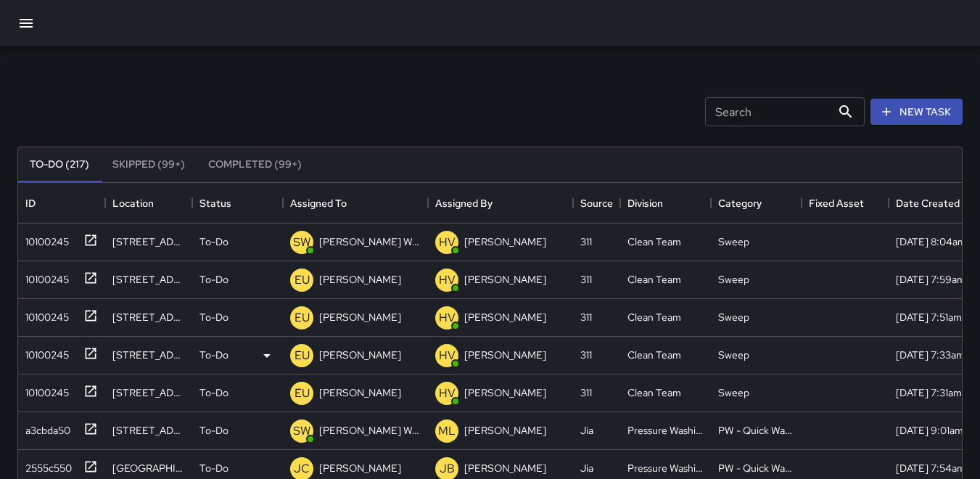
scroll to position [2792, 0]
